Goal: Task Accomplishment & Management: Complete application form

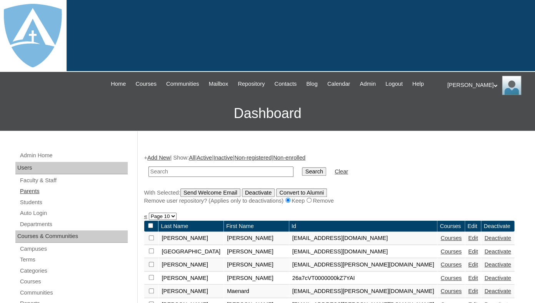
click at [29, 196] on link "Parents" at bounding box center [73, 192] width 108 height 10
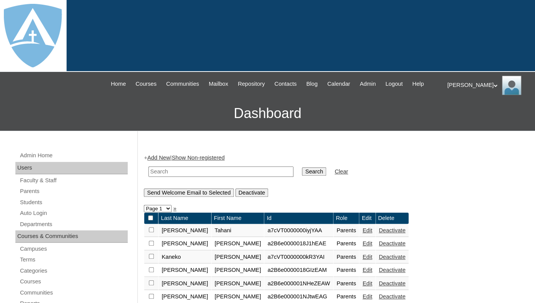
click at [178, 173] on td at bounding box center [221, 172] width 153 height 18
click at [175, 177] on input "text" at bounding box center [220, 172] width 145 height 10
paste input "Autumn Cosenza"
drag, startPoint x: 173, startPoint y: 178, endPoint x: 135, endPoint y: 174, distance: 39.1
click at [148, 174] on input "Cosenza" at bounding box center [220, 172] width 145 height 10
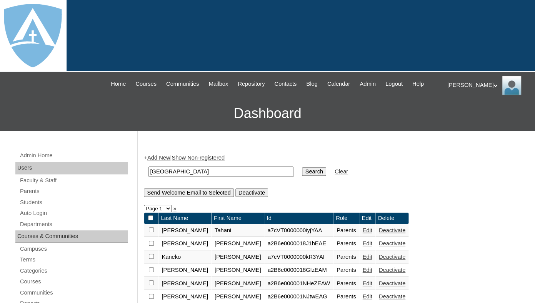
type input "Cosenza"
click at [302, 167] on input "Search" at bounding box center [314, 171] width 24 height 8
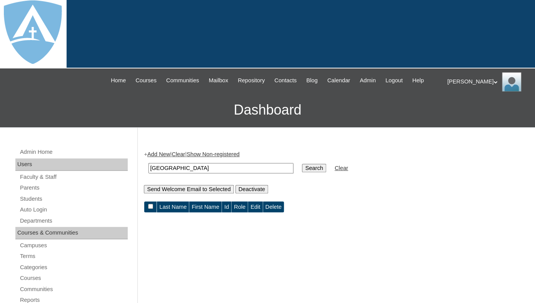
scroll to position [18, 0]
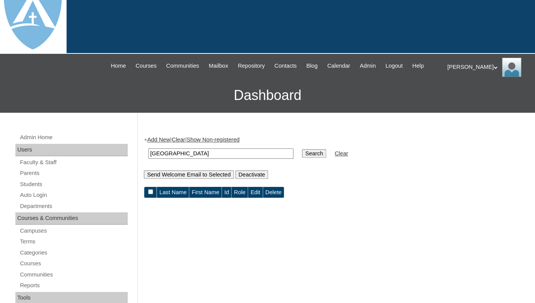
click at [30, 178] on link "Parents" at bounding box center [73, 173] width 108 height 10
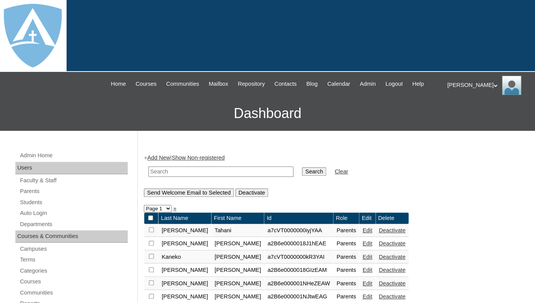
click at [160, 161] on link "Add New" at bounding box center [158, 158] width 23 height 6
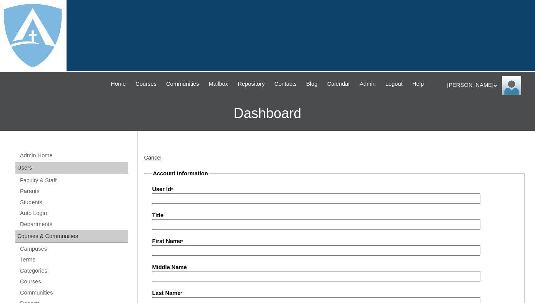
type input "tlambert"
click at [160, 161] on link "Cancel" at bounding box center [153, 158] width 18 height 6
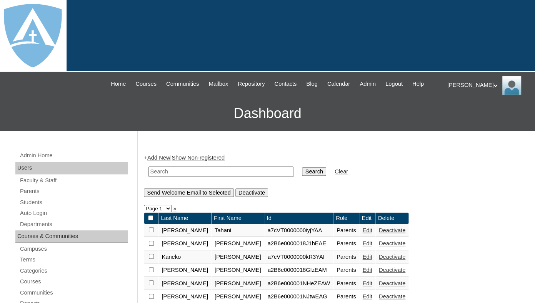
click at [35, 196] on link "Parents" at bounding box center [73, 192] width 108 height 10
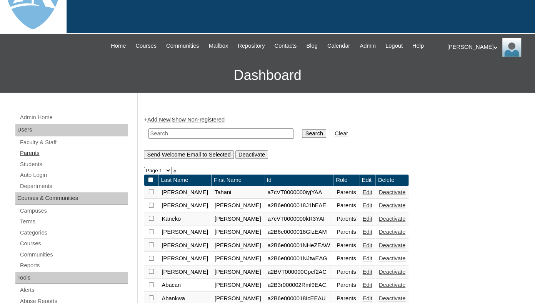
scroll to position [48, 0]
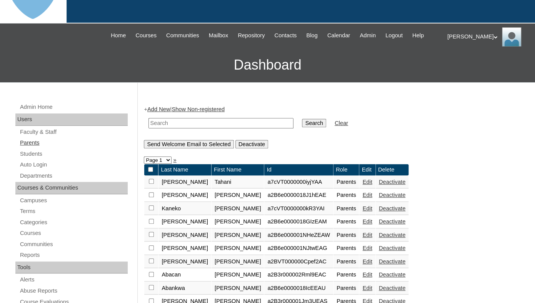
click at [33, 148] on link "Parents" at bounding box center [73, 143] width 108 height 10
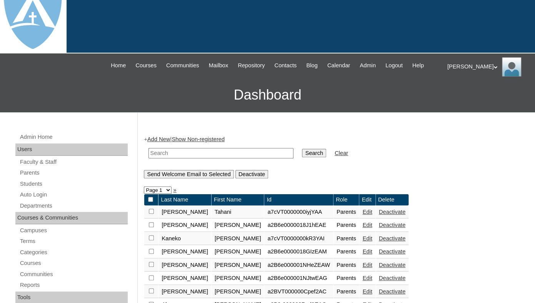
scroll to position [32, 0]
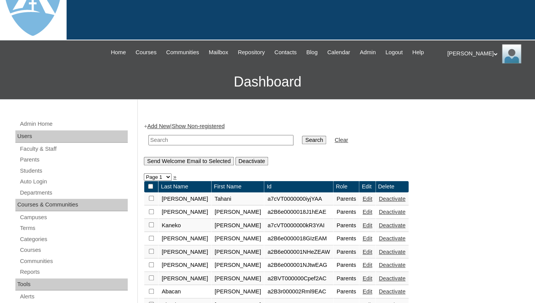
click at [160, 129] on link "Add New" at bounding box center [158, 126] width 23 height 6
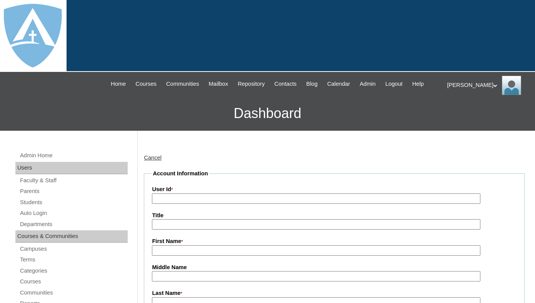
type input "tlambert"
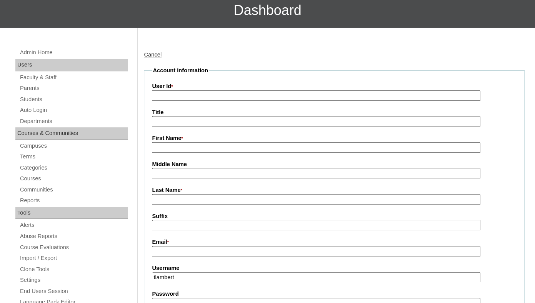
scroll to position [118, 0]
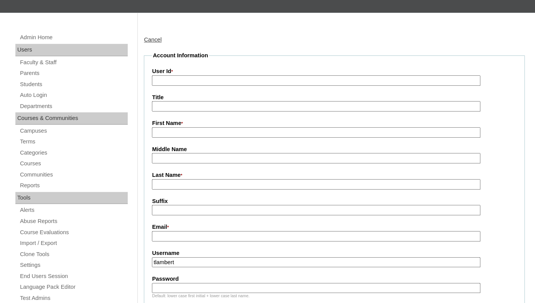
click at [185, 138] on input "First Name *" at bounding box center [316, 132] width 328 height 10
paste input "Autumn Cosenza"
drag, startPoint x: 178, startPoint y: 140, endPoint x: 218, endPoint y: 141, distance: 40.4
click at [219, 138] on input "Autumn Cosenza" at bounding box center [316, 132] width 328 height 10
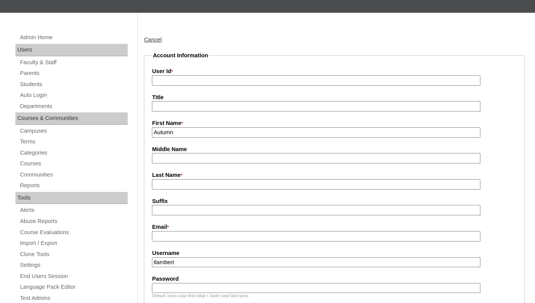
type input "Autumn"
click at [190, 190] on input "Last Name *" at bounding box center [316, 184] width 328 height 10
paste input "Cosenza"
type input "Cosenza"
click at [184, 215] on input "Suffix" at bounding box center [316, 210] width 328 height 10
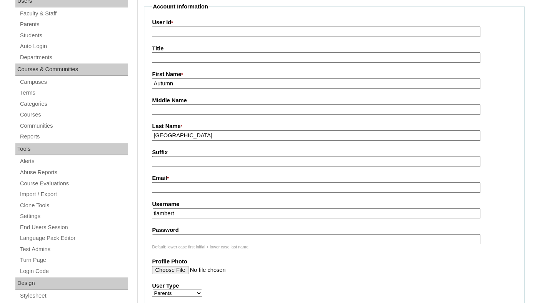
scroll to position [172, 0]
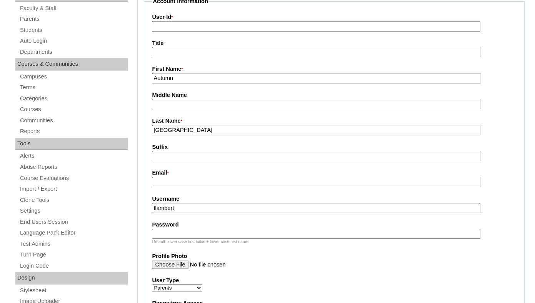
click at [248, 187] on input "Email *" at bounding box center [316, 182] width 328 height 10
paste input "autumncosenza@gmail.com"
type input "autumncosenza@gmail.com"
click at [232, 213] on input "tlambert" at bounding box center [316, 208] width 328 height 10
click at [231, 213] on input "tlambert" at bounding box center [316, 208] width 328 height 10
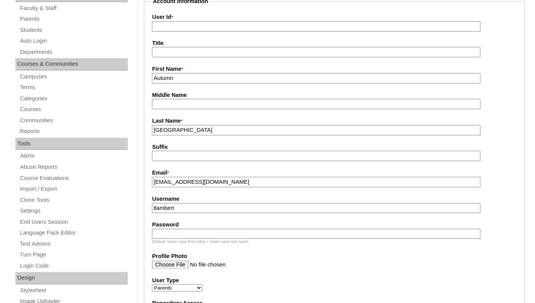
click at [231, 213] on input "tlambert" at bounding box center [316, 208] width 328 height 10
paste input "autumncosenza@gmail.com"
type input "autumncosenza@gmail.com"
click at [207, 239] on input "Password" at bounding box center [316, 234] width 328 height 10
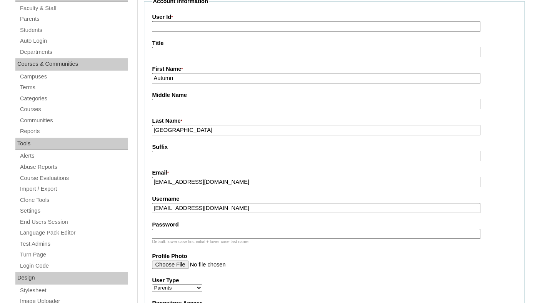
paste input "autumncosenza@gmail.com"
type input "autumncosenza@gmail.com"
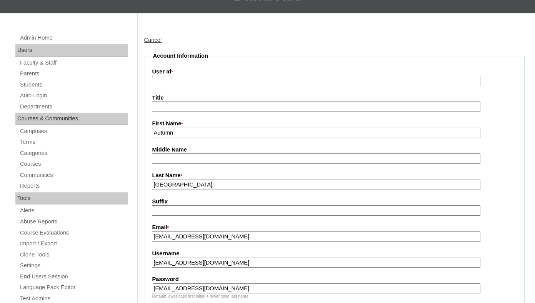
click at [187, 86] on input "User Id *" at bounding box center [316, 81] width 328 height 10
paste input "a7cVT0000000oCvYAI"
type input "a7cVT0000000oCvYAI"
click at [188, 74] on fieldset "Account Information User Id * a7cVT0000000oCvYAI Title First Name * Autumn Midd…" at bounding box center [334, 296] width 381 height 489
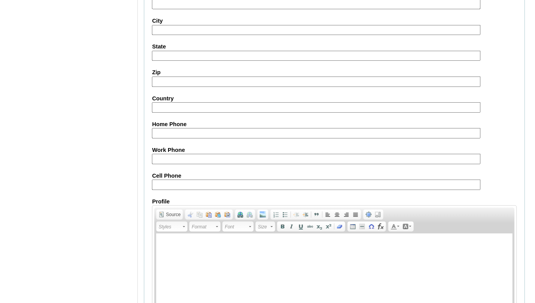
scroll to position [790, 0]
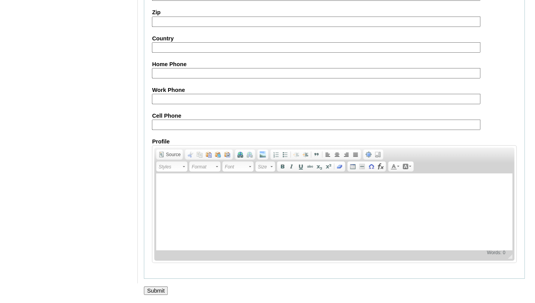
click at [151, 289] on input "Submit" at bounding box center [156, 291] width 24 height 8
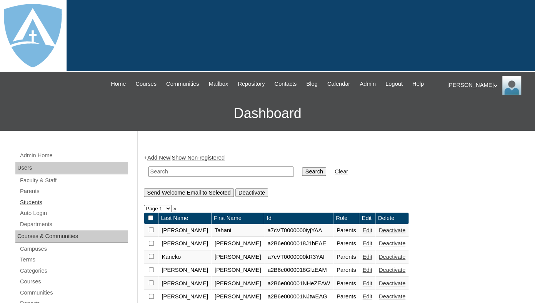
click at [32, 207] on link "Students" at bounding box center [73, 203] width 108 height 10
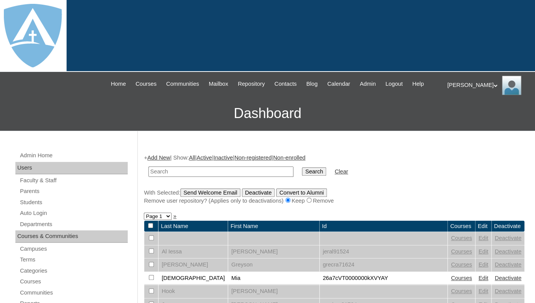
click at [162, 161] on link "Add New" at bounding box center [158, 158] width 23 height 6
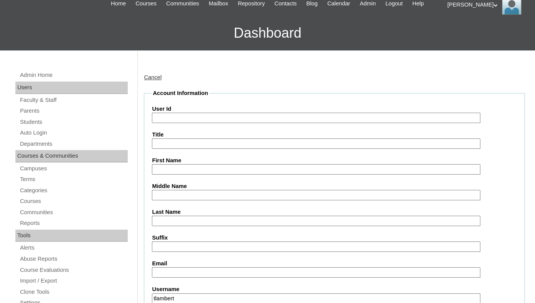
scroll to position [83, 0]
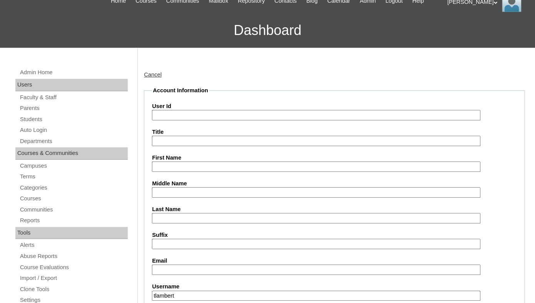
click at [211, 172] on input "First Name" at bounding box center [316, 167] width 328 height 10
paste input "Luca Cosenza"
drag, startPoint x: 168, startPoint y: 173, endPoint x: 229, endPoint y: 176, distance: 60.9
click at [230, 172] on input "Luca Cosenza" at bounding box center [316, 167] width 328 height 10
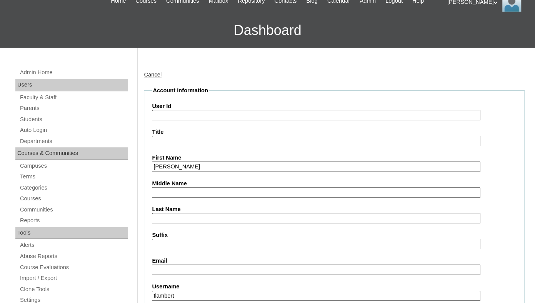
type input "Luca"
click at [185, 223] on input "Last Name" at bounding box center [316, 218] width 328 height 10
paste input "Cosenza"
type input "Cosenza"
click at [179, 249] on input "Suffix" at bounding box center [316, 244] width 328 height 10
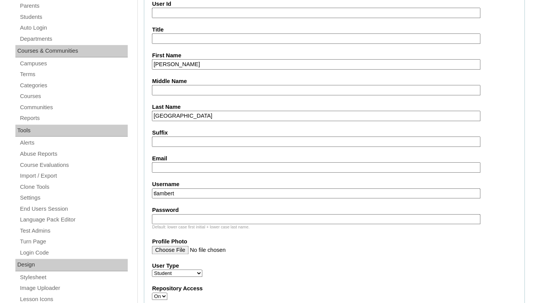
scroll to position [221, 0]
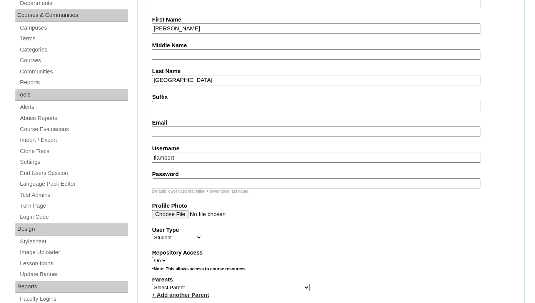
click at [212, 135] on input "Email" at bounding box center [316, 132] width 328 height 10
paste input "autumncosenza@gmail.com"
type input "autumncosenza@gmail.com"
click at [201, 153] on label "Username" at bounding box center [334, 149] width 365 height 8
click at [201, 158] on input "tlambert" at bounding box center [316, 158] width 328 height 10
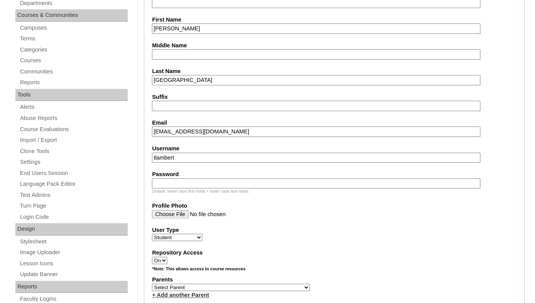
click at [202, 163] on input "tlambert" at bounding box center [316, 158] width 328 height 10
paste input "luca.cosenza@enlightiumstudent.com"
type input "luca.cosenza@enlightiumstudent.com"
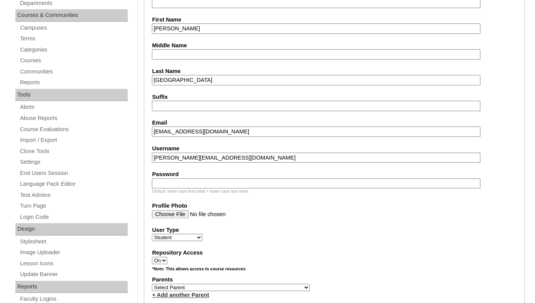
click at [201, 189] on input "Password" at bounding box center [316, 183] width 328 height 10
paste input "luca.cosenza@enlightiumstudent.com"
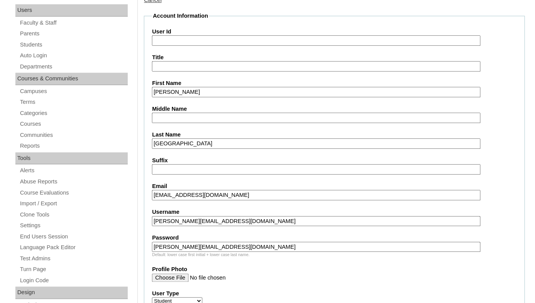
scroll to position [42, 0]
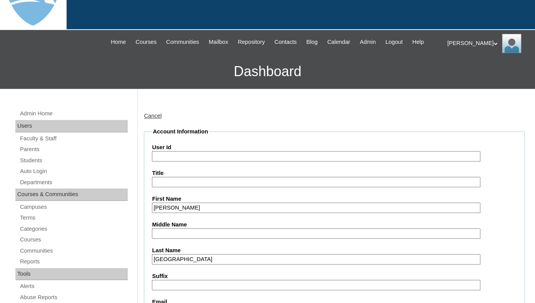
type input "luca.cosenza@enlightiumstudent.com"
click at [202, 162] on input "User Id" at bounding box center [316, 156] width 328 height 10
paste input "luca.cosenza@enlightiumstudent.com"
type input "26luca.cosenza@enlightiumstudent.com"
click at [208, 136] on legend "Account Information" at bounding box center [180, 132] width 57 height 8
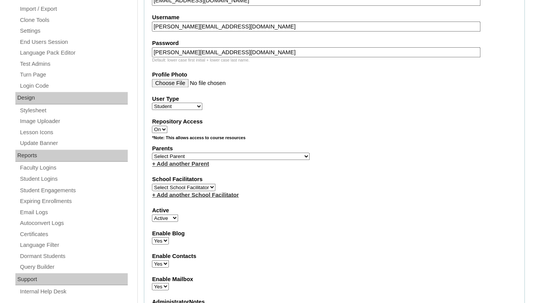
scroll to position [354, 0]
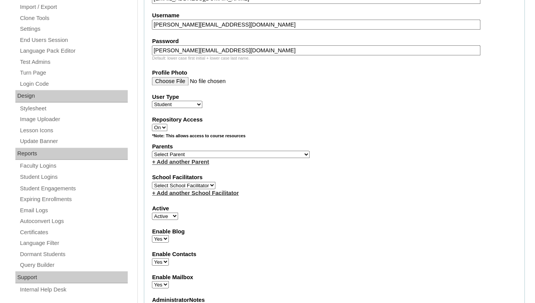
click at [152, 151] on select "Select Parent Abbas, Tahani Garcia, Rosa Kaneko, Chad Labourdette, Jessica Nich…" at bounding box center [231, 154] width 158 height 7
select select "101521"
click option "Cosenza, Autumn" at bounding box center [0, 0] width 0 height 0
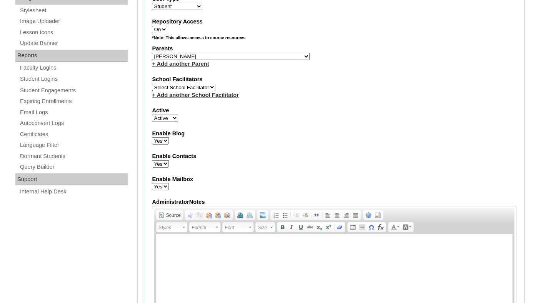
scroll to position [928, 0]
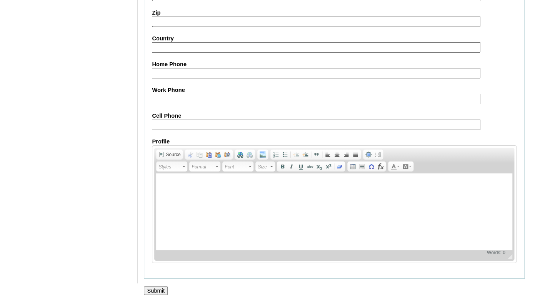
click at [153, 290] on input "Submit" at bounding box center [156, 291] width 24 height 8
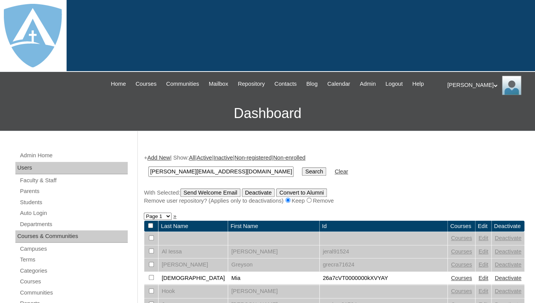
type input "[PERSON_NAME][EMAIL_ADDRESS][DOMAIN_NAME]"
click at [302, 167] on input "Search" at bounding box center [314, 171] width 24 height 8
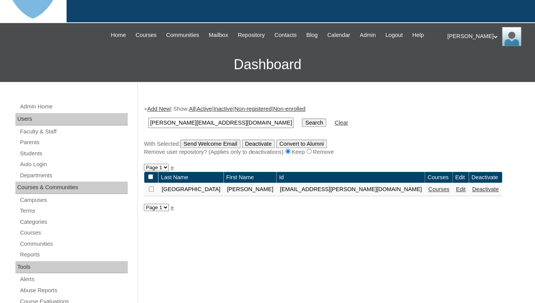
scroll to position [57, 0]
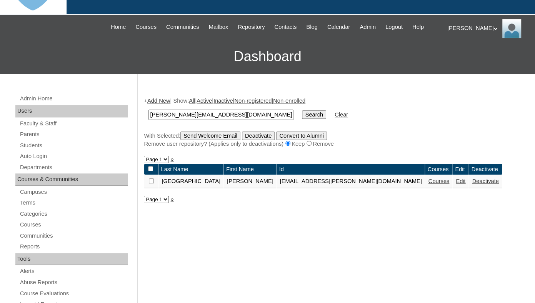
click at [428, 184] on link "Courses" at bounding box center [438, 181] width 21 height 6
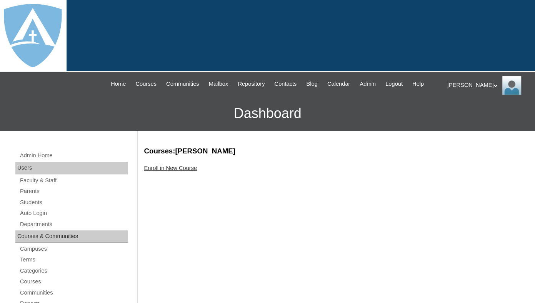
click at [176, 171] on link "Enroll in New Course" at bounding box center [170, 168] width 53 height 6
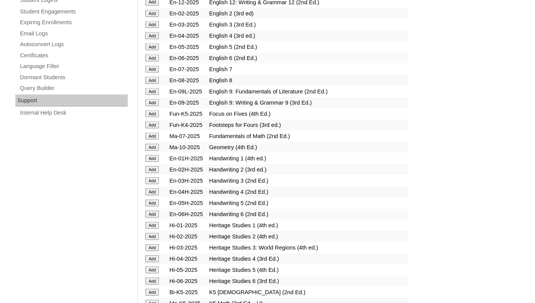
scroll to position [534, 0]
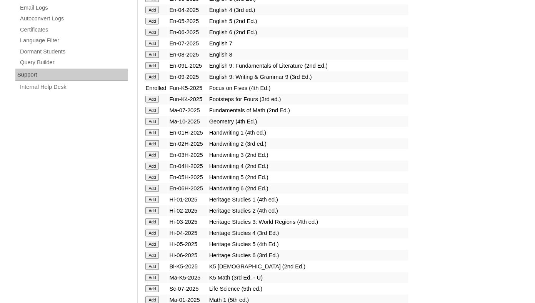
scroll to position [610, 0]
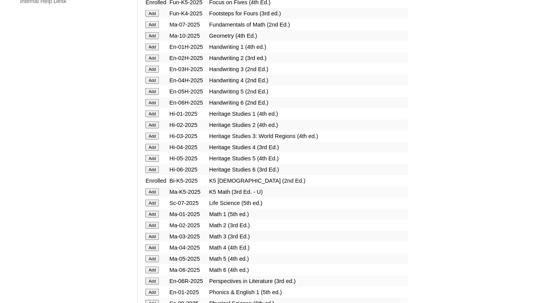
scroll to position [646, 0]
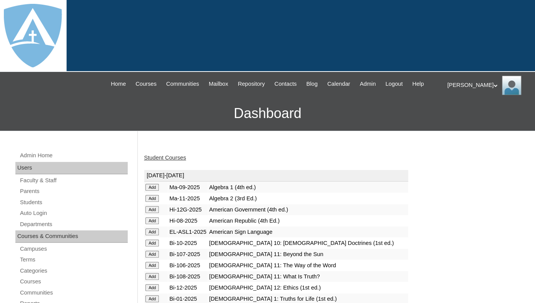
click at [166, 161] on link "Student Courses" at bounding box center [165, 158] width 42 height 6
click at [171, 161] on link "Student Courses" at bounding box center [165, 158] width 42 height 6
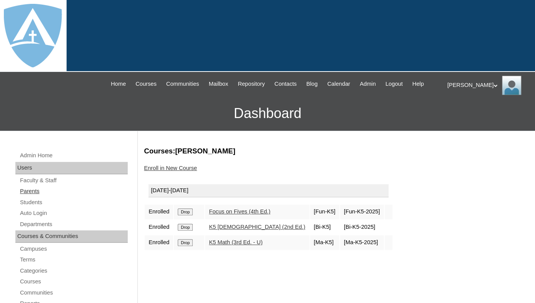
click at [33, 196] on link "Parents" at bounding box center [73, 192] width 108 height 10
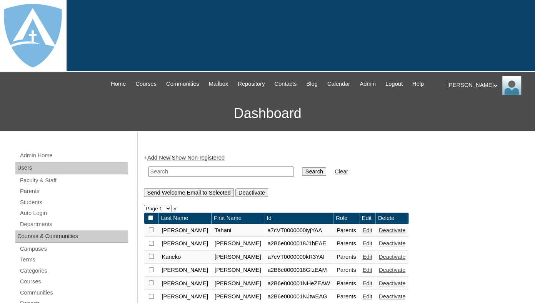
click at [172, 177] on input "text" at bounding box center [220, 172] width 145 height 10
paste input "[PERSON_NAME]"
drag, startPoint x: 170, startPoint y: 178, endPoint x: 226, endPoint y: 182, distance: 56.3
click at [226, 177] on input "Carlos Price Jr." at bounding box center [220, 172] width 145 height 10
type input "Carlos"
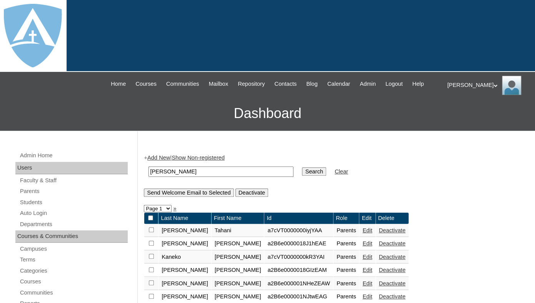
click at [302, 167] on input "Search" at bounding box center [314, 171] width 24 height 8
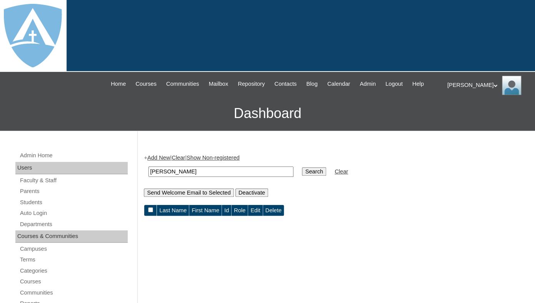
scroll to position [1, 0]
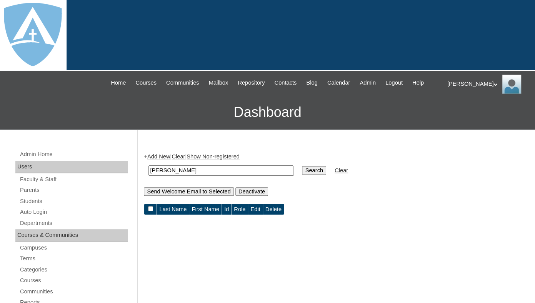
click at [159, 160] on link "Add New" at bounding box center [158, 156] width 23 height 6
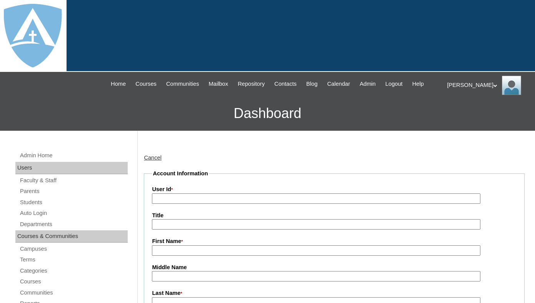
type input "tlambert"
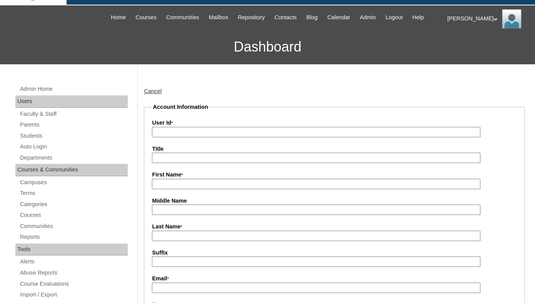
scroll to position [68, 0]
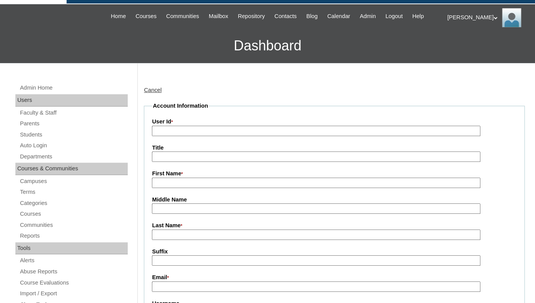
click at [187, 188] on input "First Name *" at bounding box center [316, 183] width 328 height 10
paste input "Carlos Price Jr."
drag, startPoint x: 173, startPoint y: 190, endPoint x: 235, endPoint y: 190, distance: 61.9
click at [235, 188] on input "Carlos Price Jr." at bounding box center [316, 183] width 328 height 10
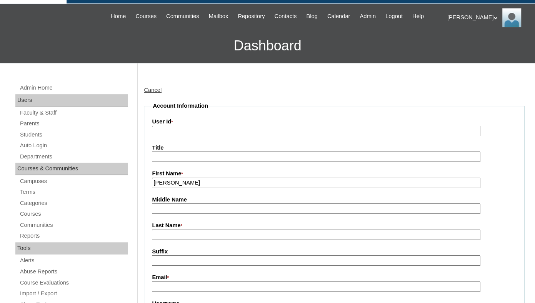
scroll to position [127, 0]
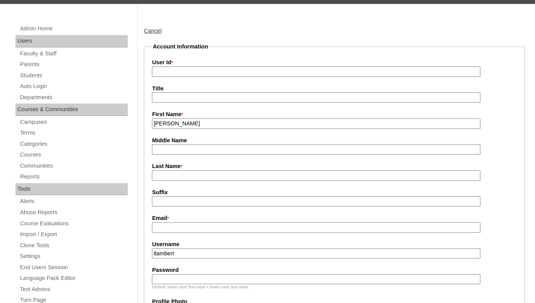
type input "Carlos"
click at [213, 181] on input "Last Name *" at bounding box center [316, 175] width 328 height 10
paste input "Price Jr."
type input "Price Jr."
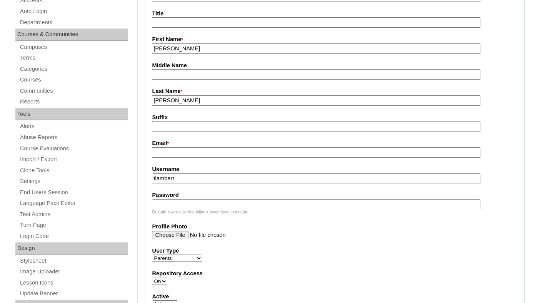
scroll to position [228, 0]
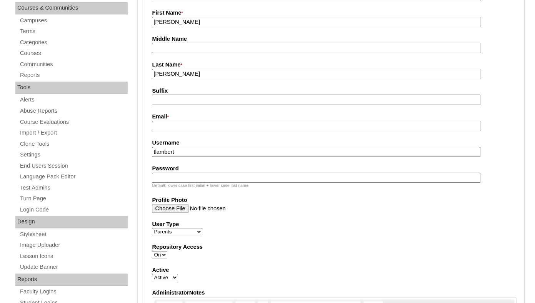
click at [250, 131] on input "Email *" at bounding box center [316, 126] width 328 height 10
paste input "c.price5486@gmail.com"
type input "c.price5486@gmail.com"
click at [236, 157] on input "tlambert" at bounding box center [316, 152] width 328 height 10
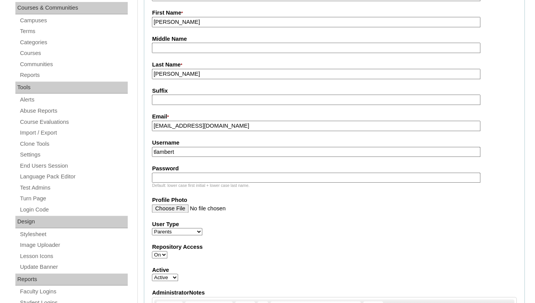
click at [236, 157] on input "tlambert" at bounding box center [316, 152] width 328 height 10
paste input "c.price5486@gmail.com"
type input "c.price5486@gmail.com"
click at [220, 183] on input "Password" at bounding box center [316, 178] width 328 height 10
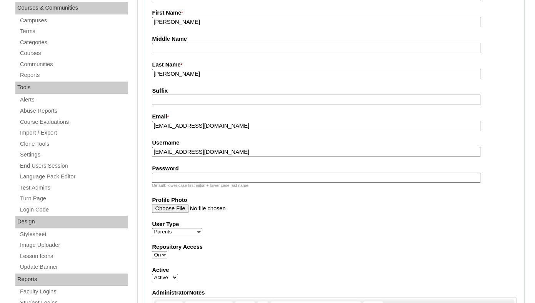
paste input "c.price5486@gmail.com"
type input "c.price5486@gmail.com"
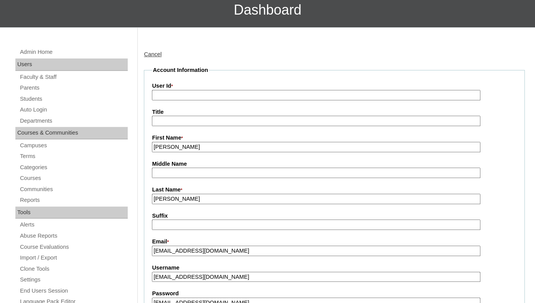
scroll to position [97, 0]
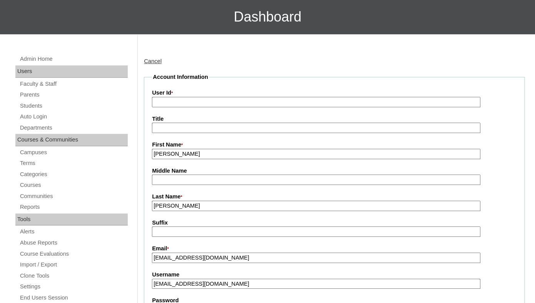
click at [212, 107] on input "User Id *" at bounding box center [316, 102] width 328 height 10
paste input "a7cVT0000000oPpYAI"
type input "a7cVT0000000oPpYAI"
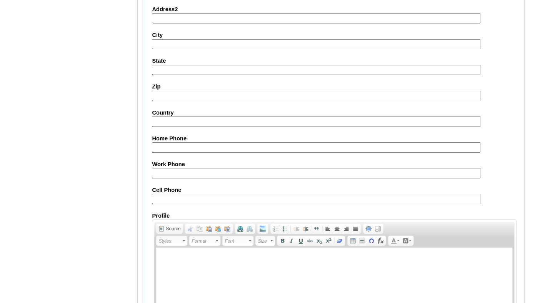
scroll to position [790, 0]
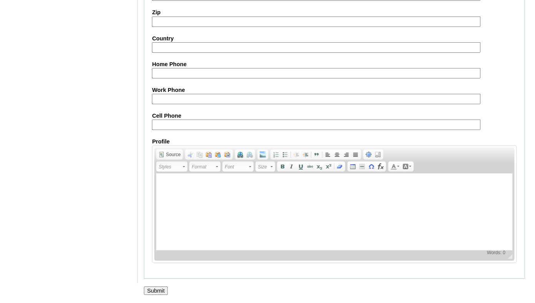
click at [154, 291] on input "Submit" at bounding box center [156, 291] width 24 height 8
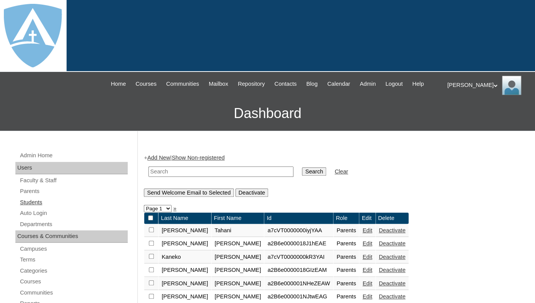
click at [32, 207] on link "Students" at bounding box center [73, 203] width 108 height 10
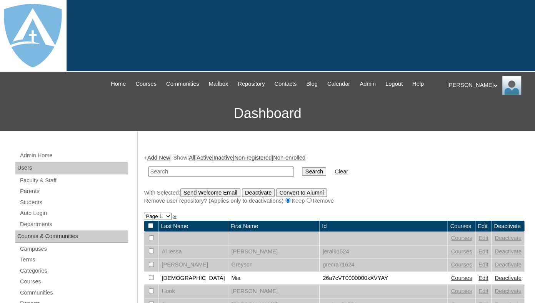
click at [161, 161] on link "Add New" at bounding box center [158, 158] width 23 height 6
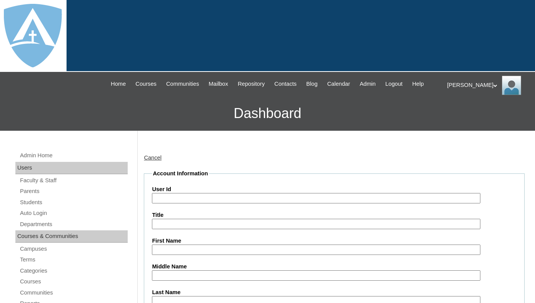
type input "tlambert"
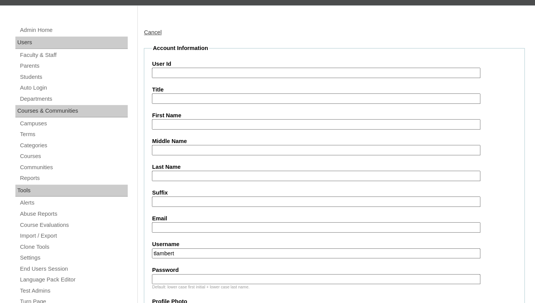
click at [191, 130] on input "First Name" at bounding box center [316, 124] width 328 height 10
paste input "Mia Price"
drag, startPoint x: 166, startPoint y: 132, endPoint x: 200, endPoint y: 130, distance: 33.5
click at [200, 130] on input "Mia Price" at bounding box center [316, 124] width 328 height 10
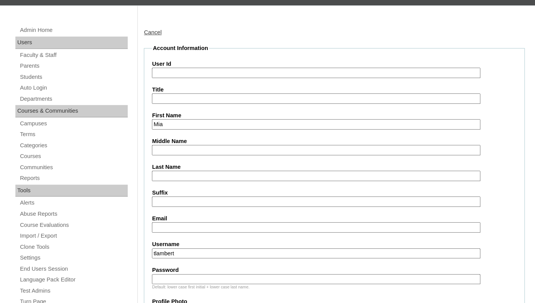
type input "Mia"
click at [172, 181] on input "Last Name" at bounding box center [316, 176] width 328 height 10
paste input "Price"
type input "Price"
click at [166, 207] on input "Suffix" at bounding box center [316, 202] width 328 height 10
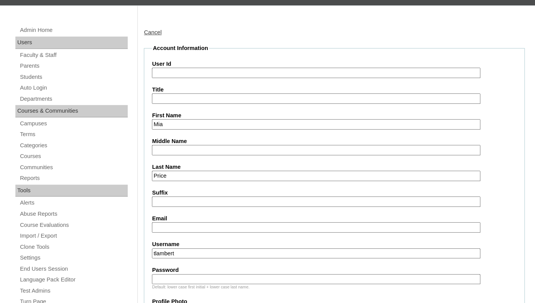
click at [171, 232] on input "Email" at bounding box center [316, 227] width 328 height 10
paste input "c.price5486@gmail.com"
type input "c.price5486@gmail.com"
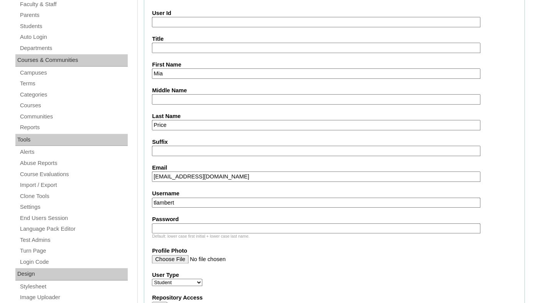
scroll to position [221, 0]
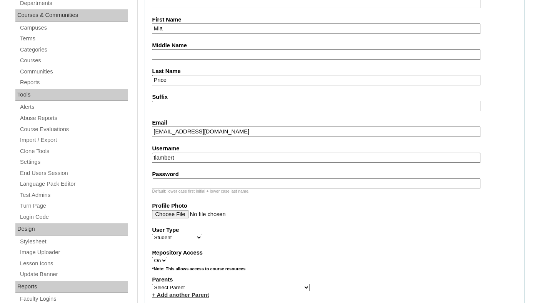
click at [203, 163] on input "tlambert" at bounding box center [316, 158] width 328 height 10
paste input "mia.price@enlightiumstudent.com"
type input "mia.price@enlightiumstudent.com"
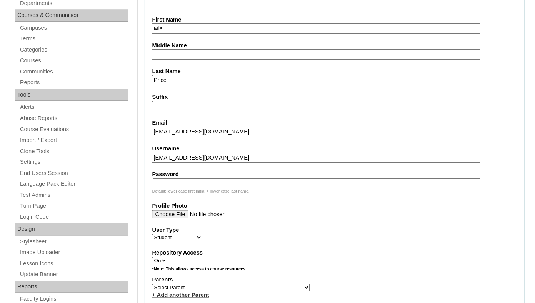
click at [195, 189] on input "Password" at bounding box center [316, 183] width 328 height 10
paste input "mia.price@enlightiumstudent.com"
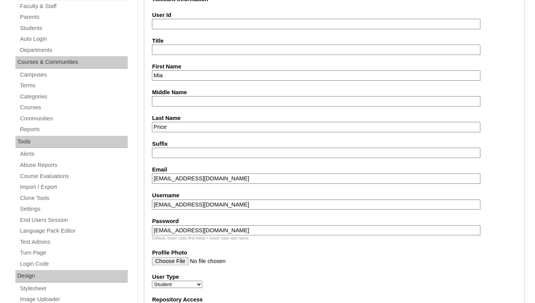
scroll to position [149, 0]
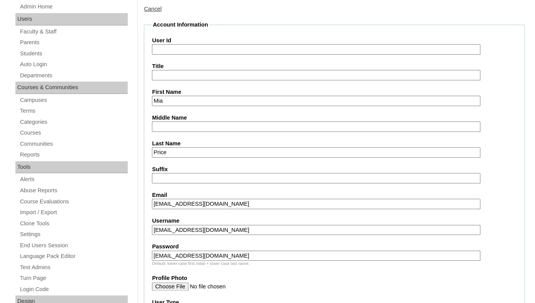
type input "mia.price@enlightiumstudent.com"
click at [186, 45] on label "User Id" at bounding box center [334, 41] width 365 height 8
click at [186, 51] on input "User Id" at bounding box center [316, 49] width 328 height 10
paste input "mia.price@enlightiumstudent.com"
type input "26mia.price@enlightiumstudent.com"
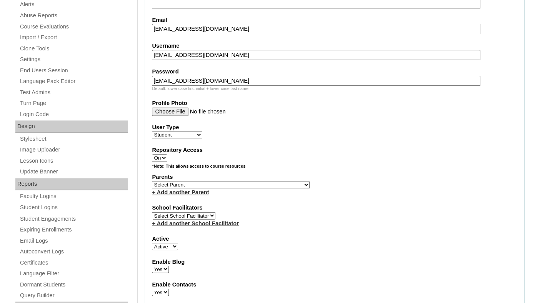
scroll to position [327, 0]
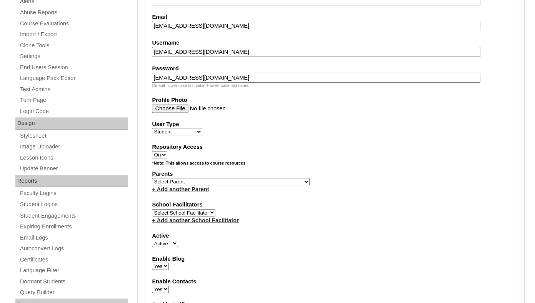
click at [152, 178] on select "Select Parent Abbas, Tahani Garcia, Rosa Kaneko, Chad Labourdette, Jessica Nich…" at bounding box center [231, 181] width 158 height 7
select select "101523"
click option "Price Jr., Carlos" at bounding box center [0, 0] width 0 height 0
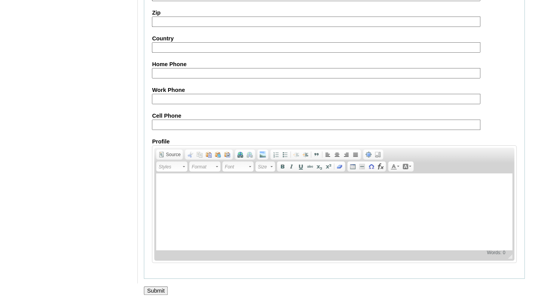
scroll to position [928, 0]
click at [153, 287] on input "Submit" at bounding box center [156, 291] width 24 height 8
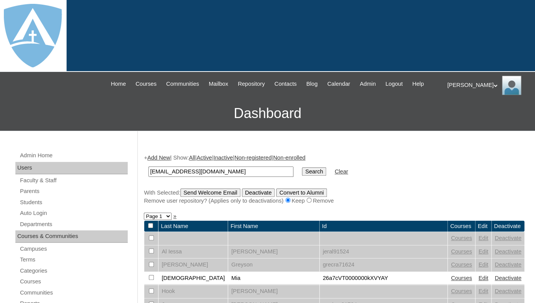
type input "[EMAIL_ADDRESS][DOMAIN_NAME]"
click at [302, 167] on input "Search" at bounding box center [314, 171] width 24 height 8
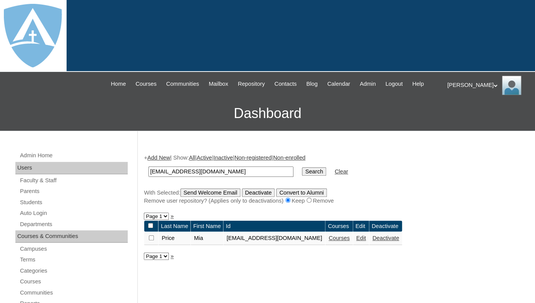
click at [350, 241] on link "Courses" at bounding box center [338, 238] width 21 height 6
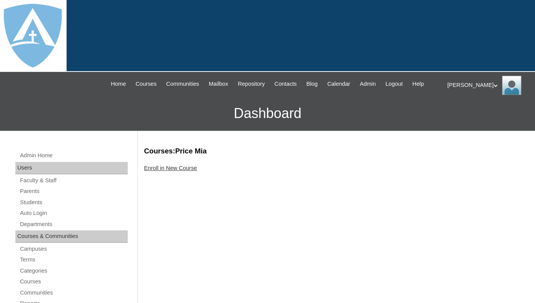
click at [177, 171] on link "Enroll in New Course" at bounding box center [170, 168] width 53 height 6
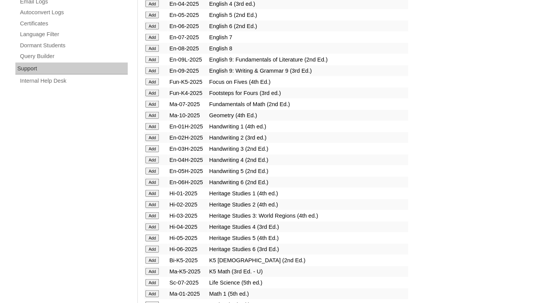
scroll to position [566, 0]
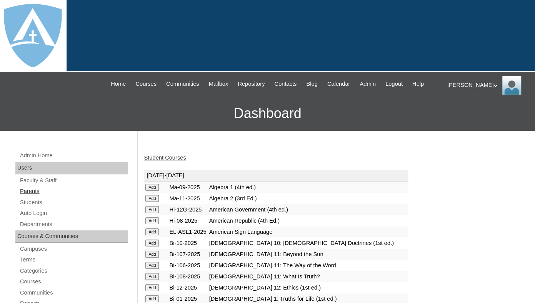
click at [31, 196] on link "Parents" at bounding box center [73, 192] width 108 height 10
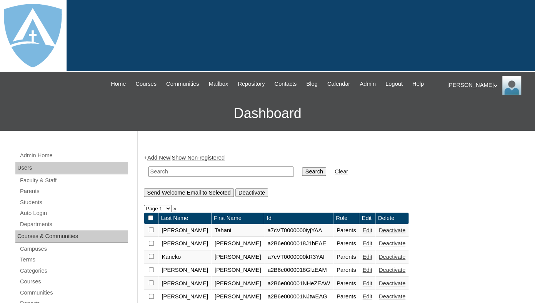
click at [161, 161] on link "Add New" at bounding box center [158, 158] width 23 height 6
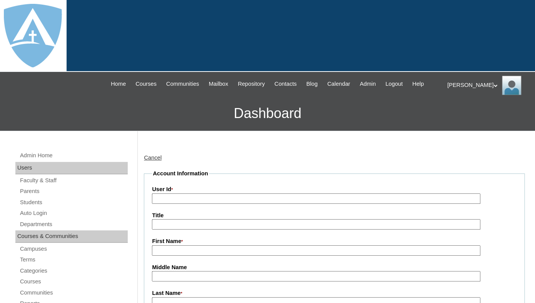
type input "tlambert"
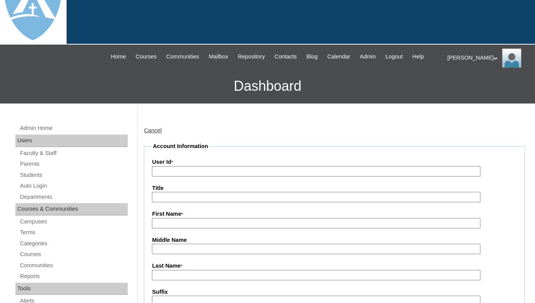
click at [200, 158] on label "User Id *" at bounding box center [334, 162] width 365 height 8
click at [200, 166] on input "User Id *" at bounding box center [316, 171] width 328 height 10
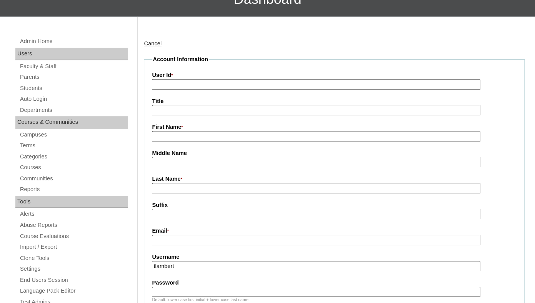
scroll to position [0, 0]
click at [184, 142] on input "First Name *" at bounding box center [316, 136] width 328 height 10
paste input "Rachel Herrmann"
drag, startPoint x: 173, startPoint y: 145, endPoint x: 251, endPoint y: 149, distance: 77.4
click at [251, 142] on input "Rachel Herrmann" at bounding box center [316, 136] width 328 height 10
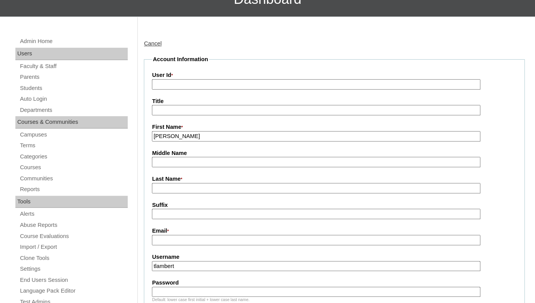
type input "Rachel"
click at [201, 193] on input "Last Name *" at bounding box center [316, 188] width 328 height 10
paste input "Herrmann"
type input "Herrmann"
click at [191, 219] on input "Suffix" at bounding box center [316, 214] width 328 height 10
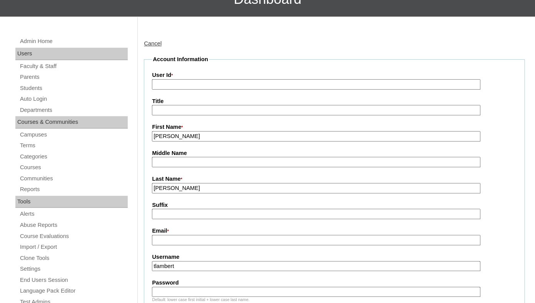
scroll to position [248, 0]
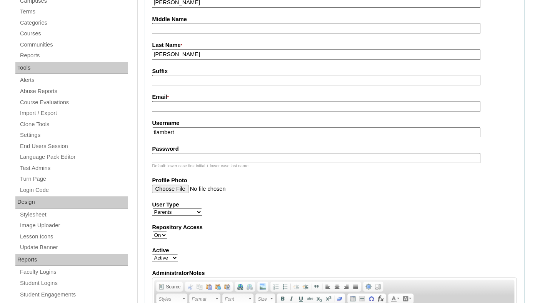
click at [212, 112] on input "Email *" at bounding box center [316, 106] width 328 height 10
paste input "loveanotherdayrf@yahoo.com"
type input "loveanotherdayrf@yahoo.com"
click at [204, 138] on input "tlambert" at bounding box center [316, 132] width 328 height 10
click at [202, 138] on input "tlambert" at bounding box center [316, 132] width 328 height 10
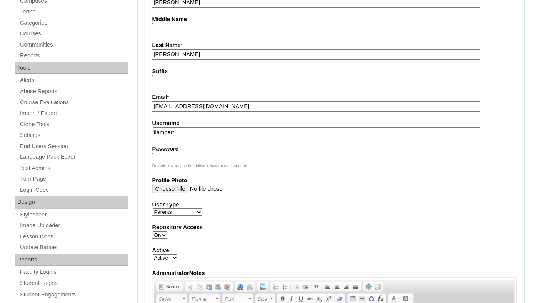
click at [202, 138] on input "tlambert" at bounding box center [316, 132] width 328 height 10
paste input "loveanotherdayrf@yahoo.com"
type input "loveanotherdayrf@yahoo.com"
click at [193, 163] on input "Password" at bounding box center [316, 158] width 328 height 10
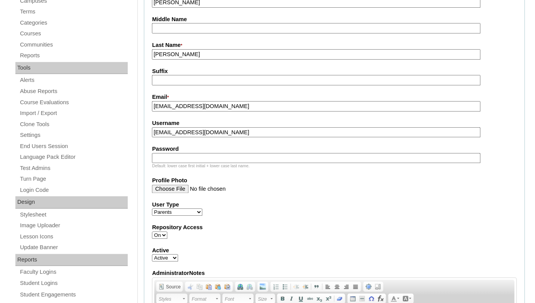
paste input "loveanotherdayrf@yahoo.com"
type input "loveanotherdayrf@yahoo.com"
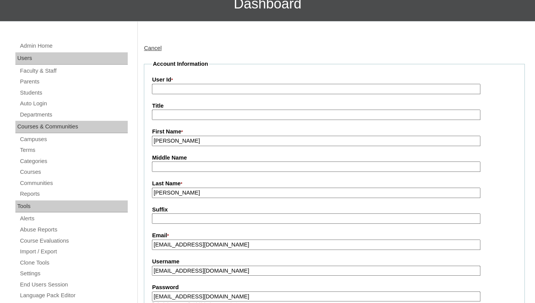
scroll to position [82, 0]
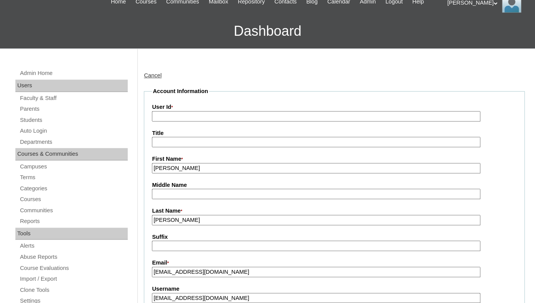
click at [229, 119] on input "User Id *" at bounding box center [316, 116] width 328 height 10
paste input "a7cVT0000000oT3YAI"
type input "a7cVT0000000oT3YAI"
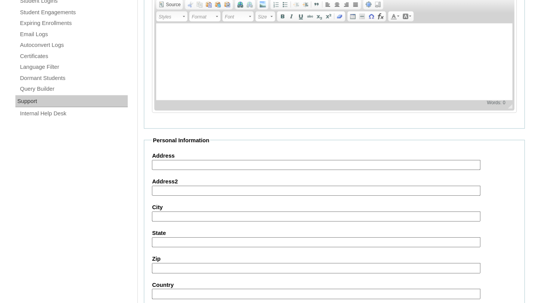
scroll to position [790, 0]
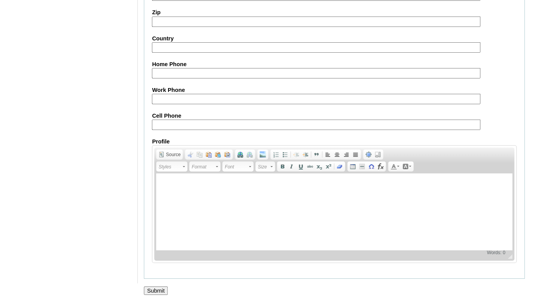
click at [157, 288] on input "Submit" at bounding box center [156, 291] width 24 height 8
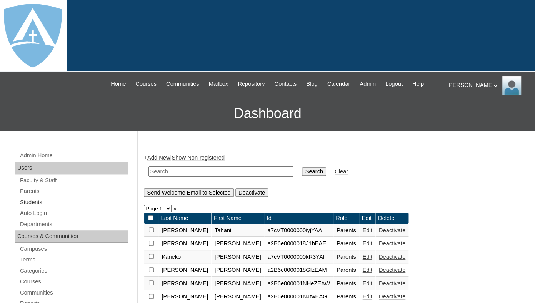
click at [28, 207] on link "Students" at bounding box center [73, 203] width 108 height 10
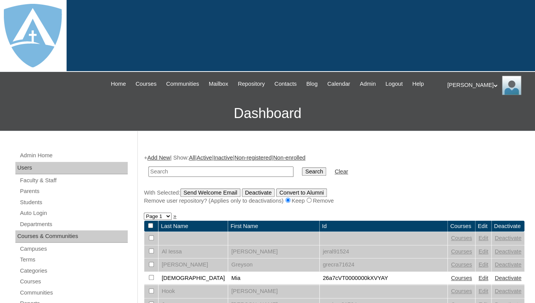
click at [159, 161] on link "Add New" at bounding box center [158, 158] width 23 height 6
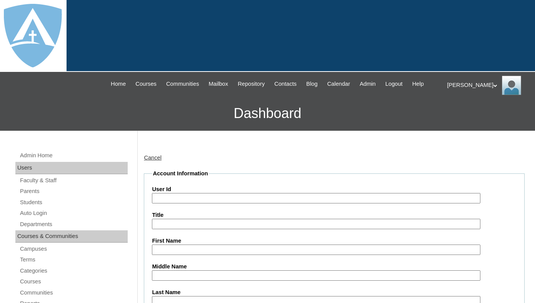
type input "tlambert"
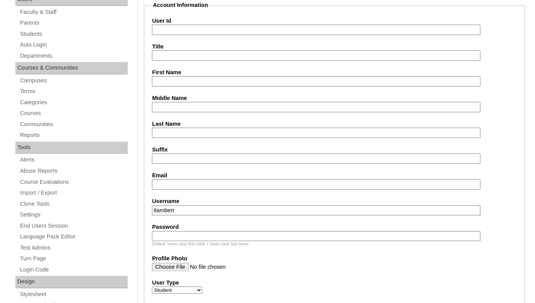
scroll to position [168, 0]
click at [174, 87] on input "First Name" at bounding box center [316, 81] width 328 height 10
paste input "Lucas Wizinsky"
drag, startPoint x: 172, startPoint y: 88, endPoint x: 200, endPoint y: 88, distance: 28.8
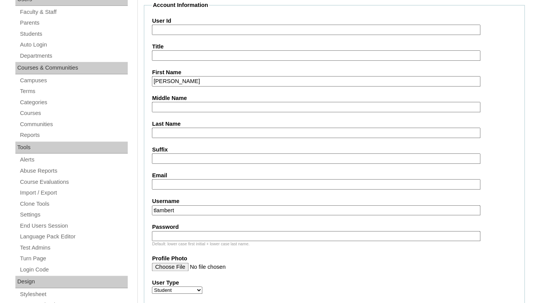
click at [200, 87] on input "Lucas Wizinsky" at bounding box center [316, 81] width 328 height 10
type input "Lucas"
click at [165, 138] on input "Last Name" at bounding box center [316, 133] width 328 height 10
paste input "Wizinsky"
type input "Wizinsky"
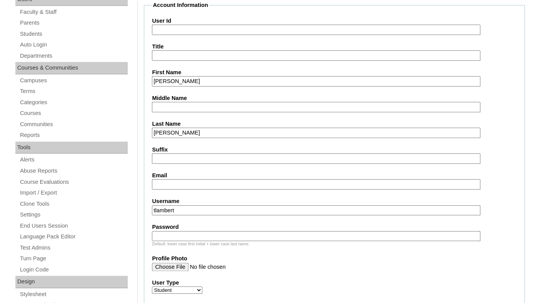
click at [170, 190] on input "Email" at bounding box center [316, 184] width 328 height 10
paste input "loveanotherdayrf@yahoo.com"
type input "loveanotherdayrf@yahoo.com"
click at [233, 216] on input "tlambert" at bounding box center [316, 210] width 328 height 10
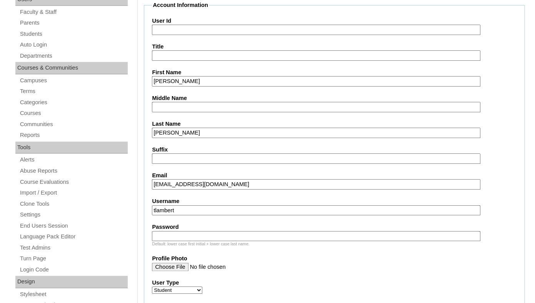
click at [233, 216] on input "tlambert" at bounding box center [316, 210] width 328 height 10
paste input "lucas.wizinsky@enlightiumstudent.com"
type input "lucas.wizinsky@enlightiumstudent.com"
click at [217, 242] on input "Password" at bounding box center [316, 236] width 328 height 10
paste input "lucas.wizinsky@enlightiumstudent.com"
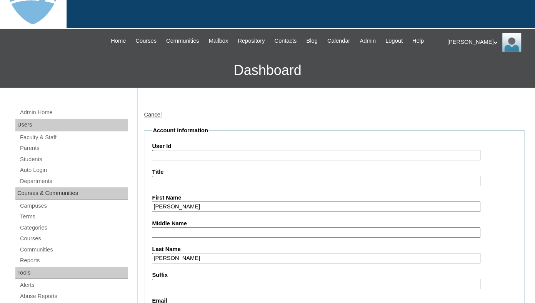
scroll to position [37, 0]
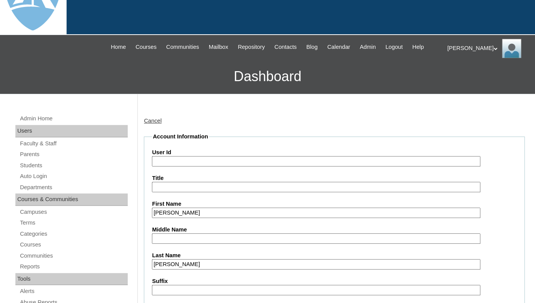
type input "lucas.wizinsky@enlightiumstudent.com"
click at [189, 167] on input "User Id" at bounding box center [316, 161] width 328 height 10
paste input "lucas.wizinsky@enlightiumstudent.com"
type input "26lucas.wizinsky@enlightiumstudent.com"
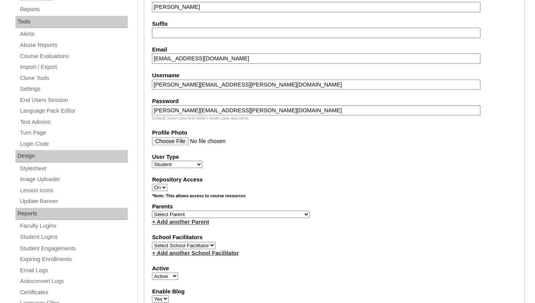
scroll to position [296, 0]
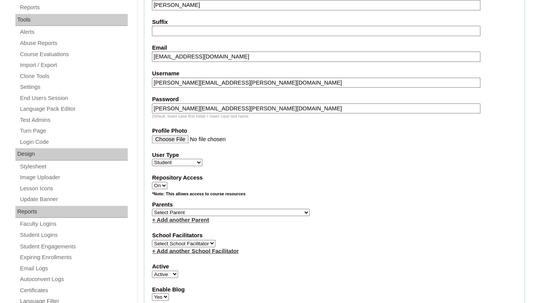
click at [152, 209] on select "Select Parent Abbas, Tahani Garcia, Rosa Kaneko, Chad Labourdette, Jessica Nich…" at bounding box center [231, 212] width 158 height 7
select select "101525"
click option "Herrmann, Rachel" at bounding box center [0, 0] width 0 height 0
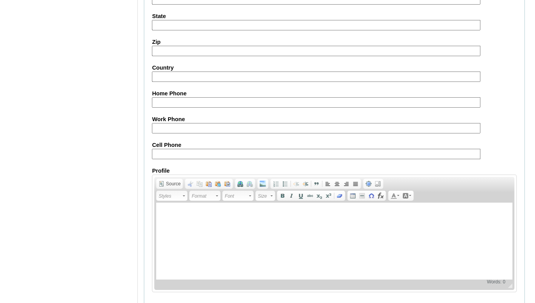
scroll to position [928, 0]
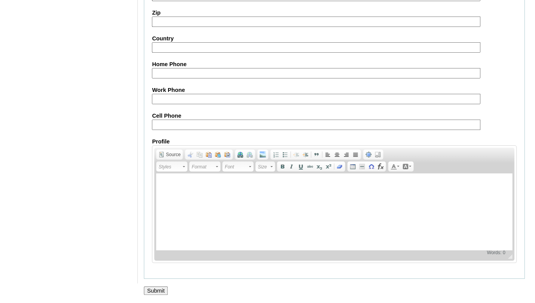
click at [148, 289] on input "Submit" at bounding box center [156, 291] width 24 height 8
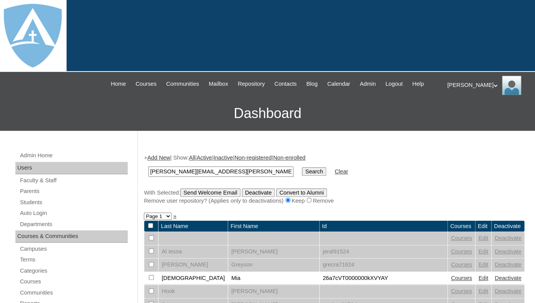
type input "[PERSON_NAME][EMAIL_ADDRESS][PERSON_NAME][DOMAIN_NAME]"
click at [302, 167] on input "Search" at bounding box center [314, 171] width 24 height 8
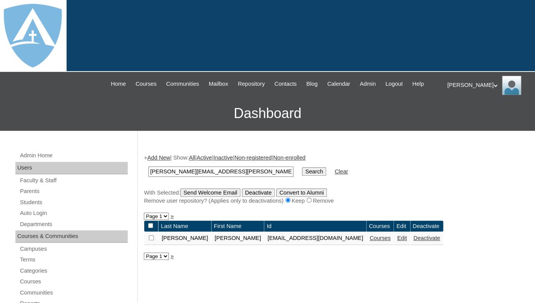
click at [370, 241] on link "Courses" at bounding box center [380, 238] width 21 height 6
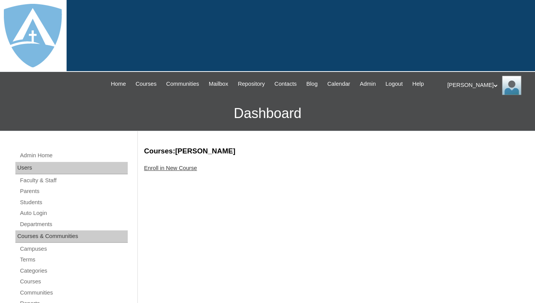
click at [175, 172] on div "Enroll in New Course" at bounding box center [334, 168] width 381 height 8
click at [175, 171] on link "Enroll in New Course" at bounding box center [170, 168] width 53 height 6
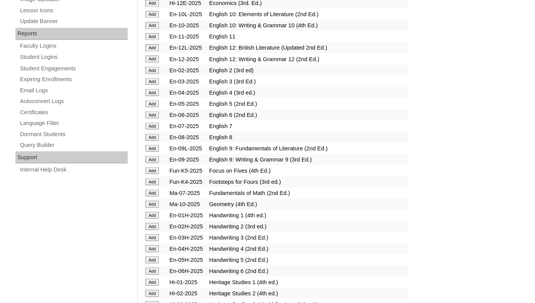
scroll to position [487, 0]
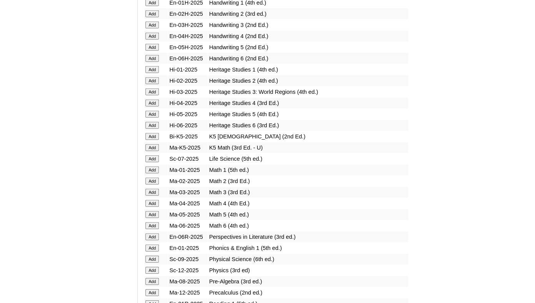
scroll to position [688, 0]
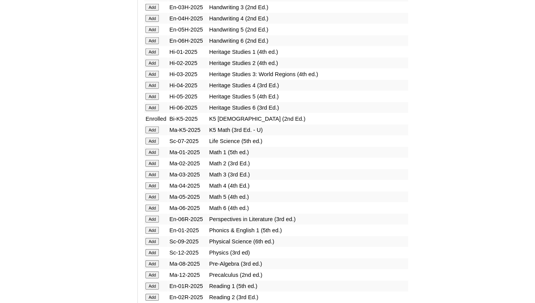
scroll to position [705, 0]
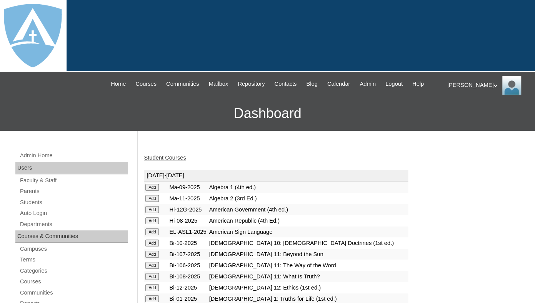
click at [162, 161] on link "Student Courses" at bounding box center [165, 158] width 42 height 6
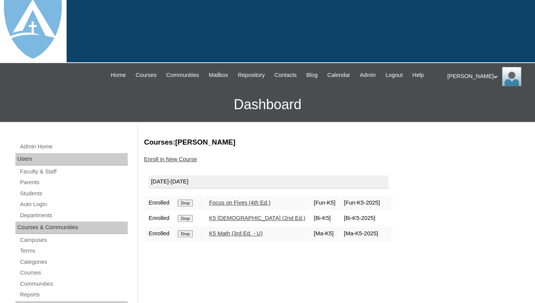
scroll to position [11, 0]
